Goal: Information Seeking & Learning: Learn about a topic

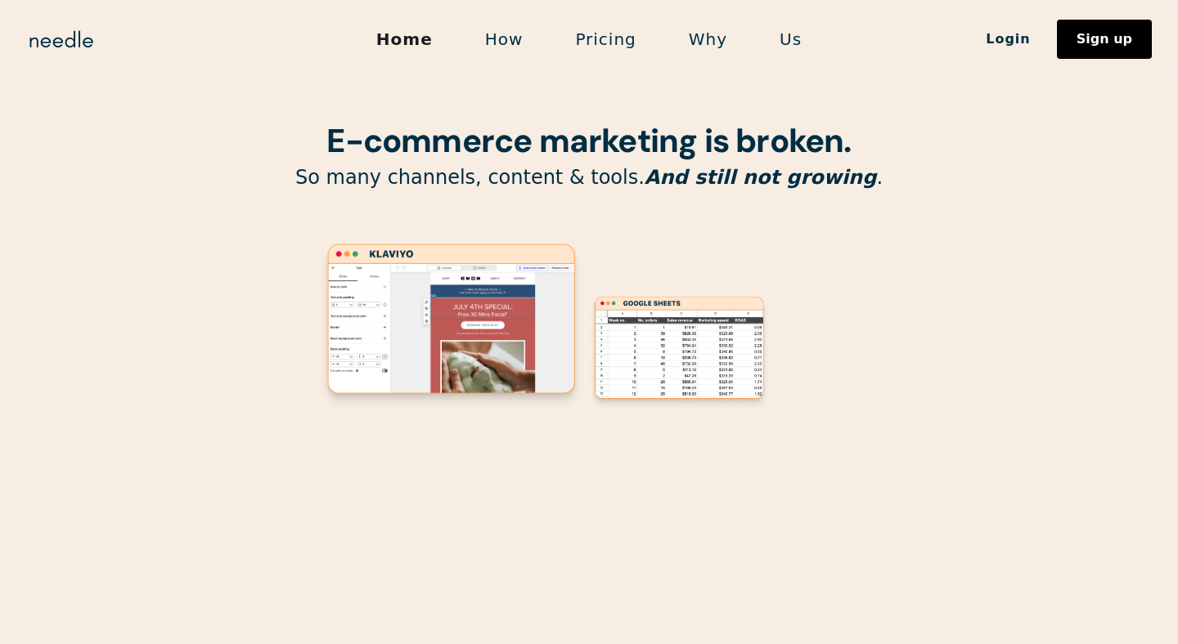
click at [963, 190] on p "So many channels, content & tools. And still not growing ." at bounding box center [589, 177] width 834 height 25
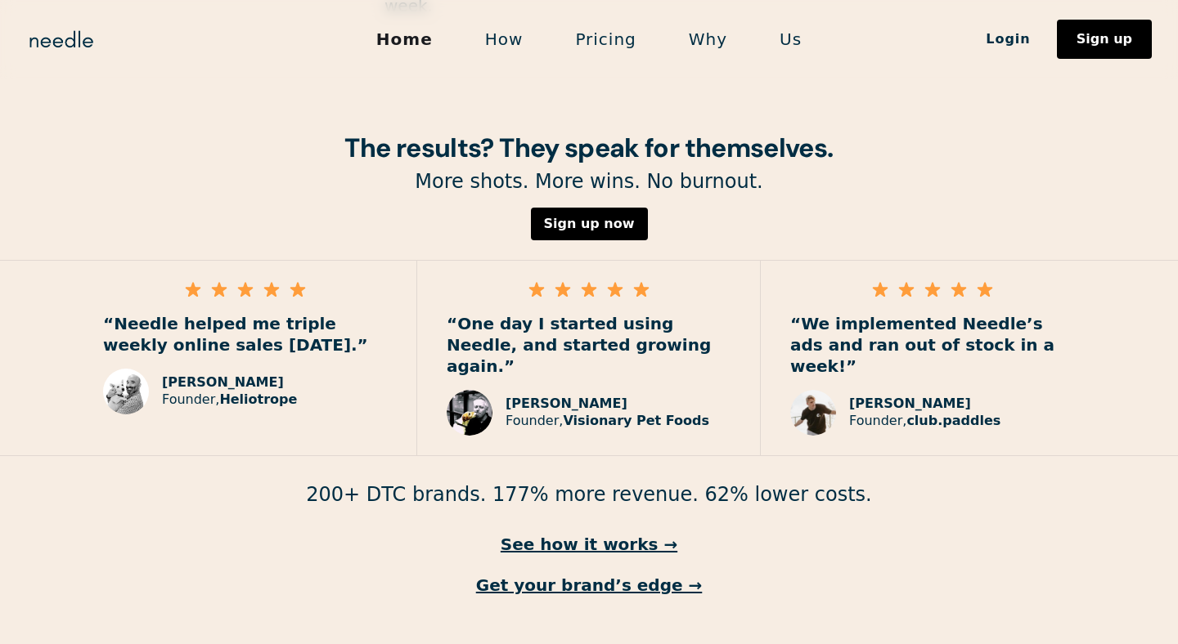
scroll to position [2354, 0]
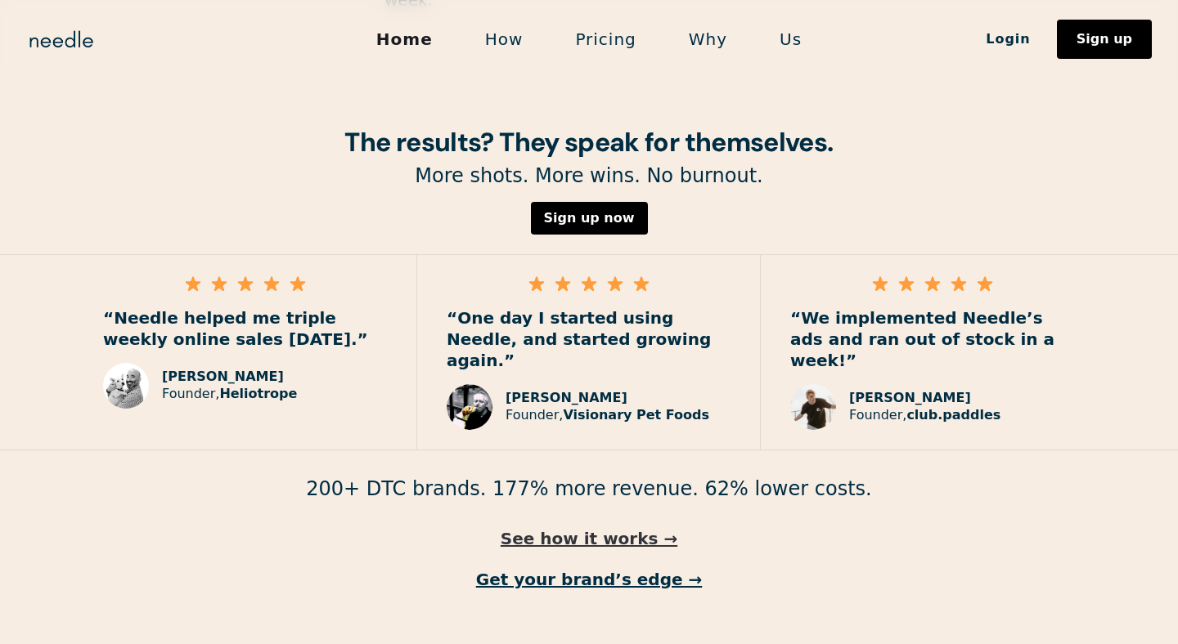
click at [598, 528] on link "See how it works →" at bounding box center [589, 538] width 1178 height 21
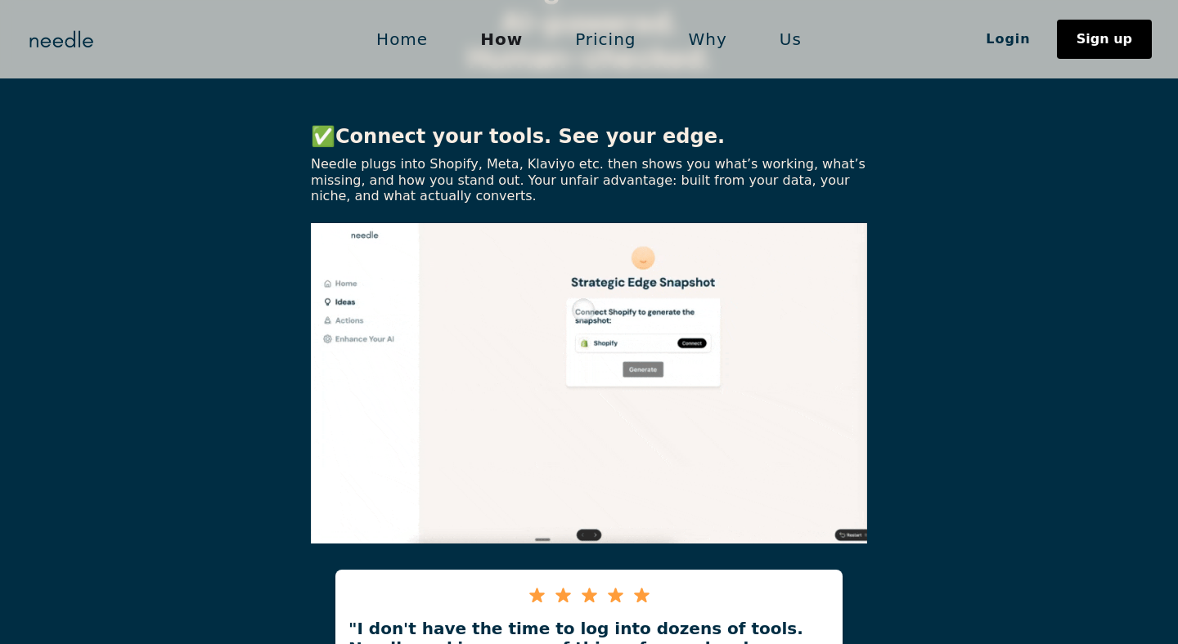
scroll to position [547, 0]
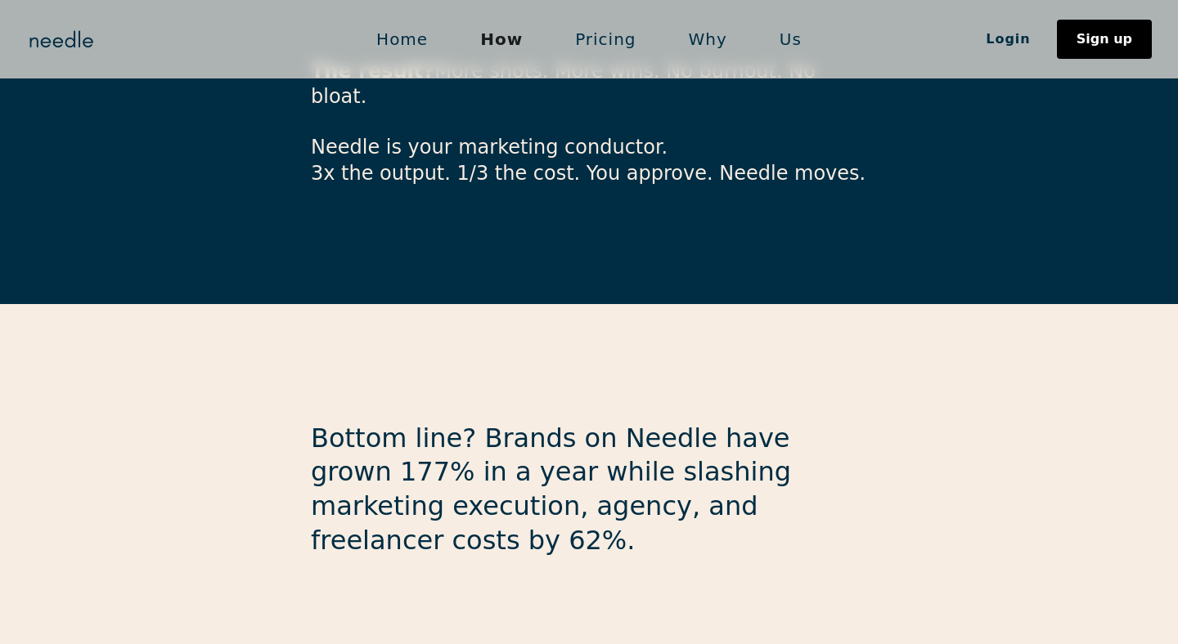
scroll to position [4120, 0]
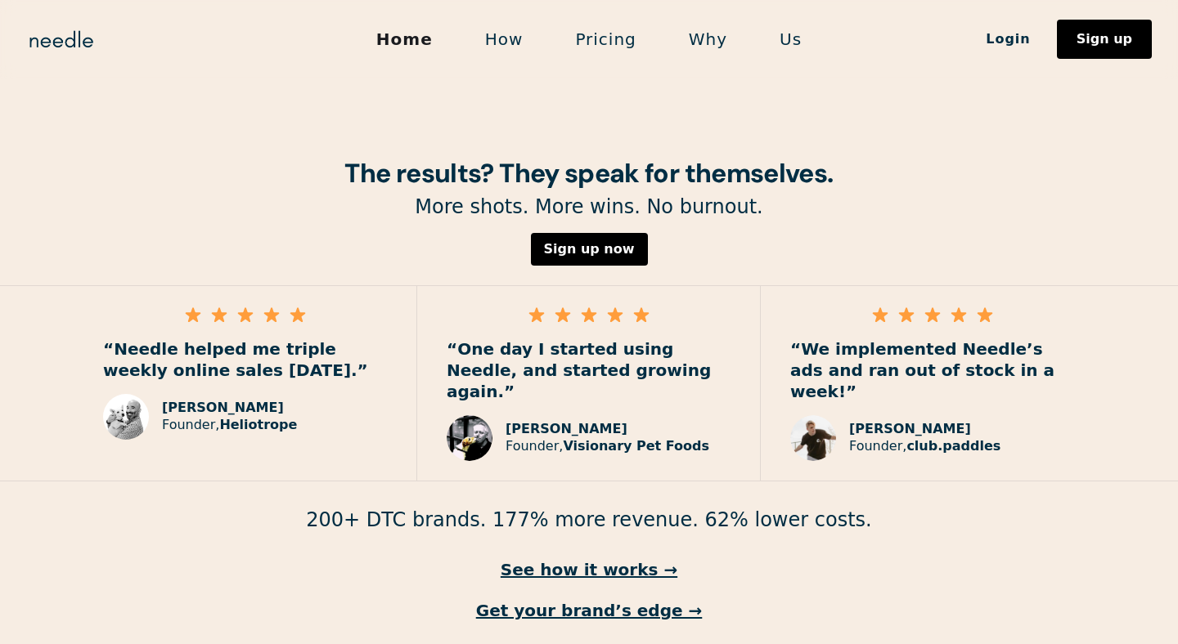
click at [281, 28] on div "Home How Pricing Why Us Login Sign up" at bounding box center [589, 39] width 1178 height 39
click at [616, 438] on strong "Visionary Pet Foods" at bounding box center [636, 446] width 146 height 16
click at [587, 559] on link "See how it works →" at bounding box center [589, 569] width 1178 height 21
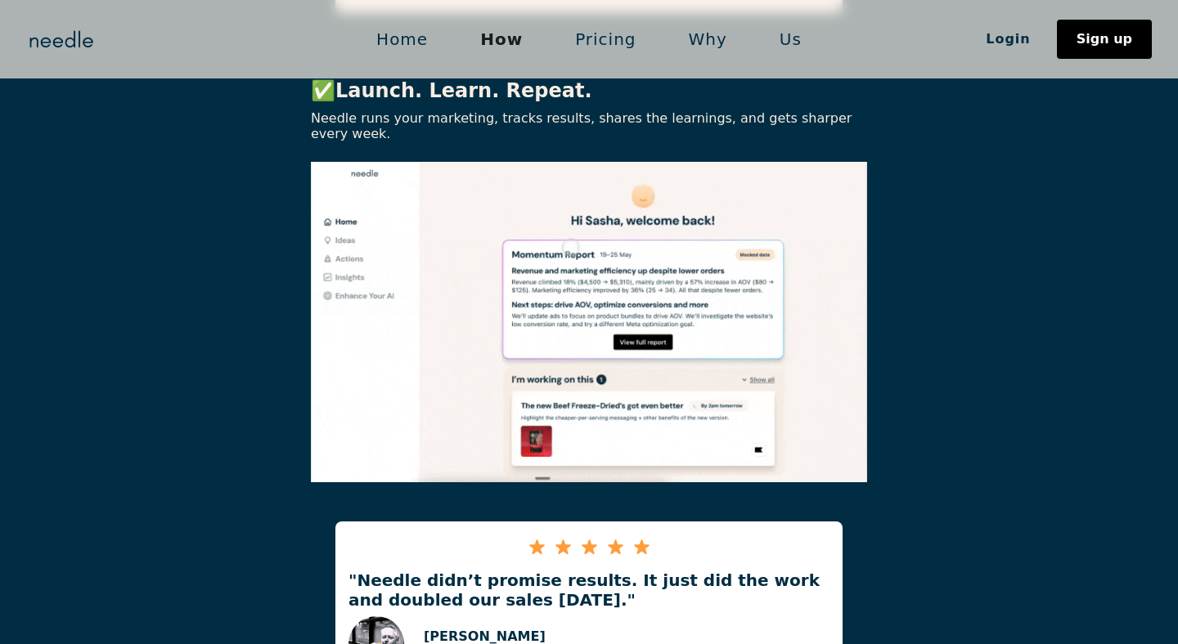
scroll to position [3319, 0]
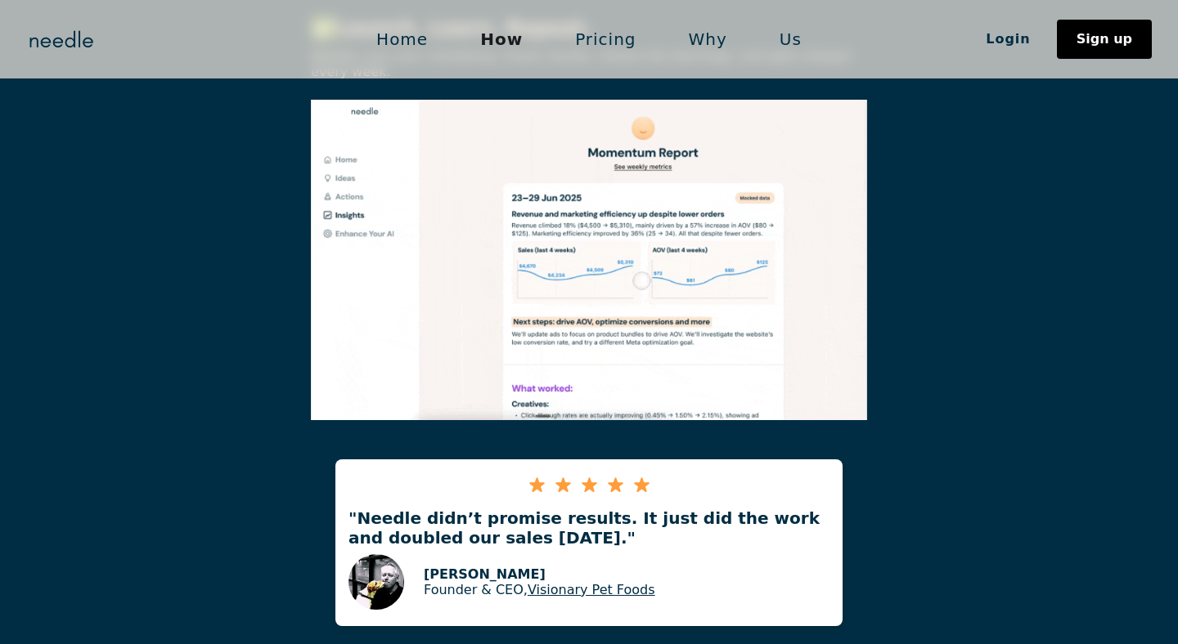
click at [613, 582] on link "Visionary Pet Foods" at bounding box center [591, 590] width 128 height 16
